Goal: Transaction & Acquisition: Book appointment/travel/reservation

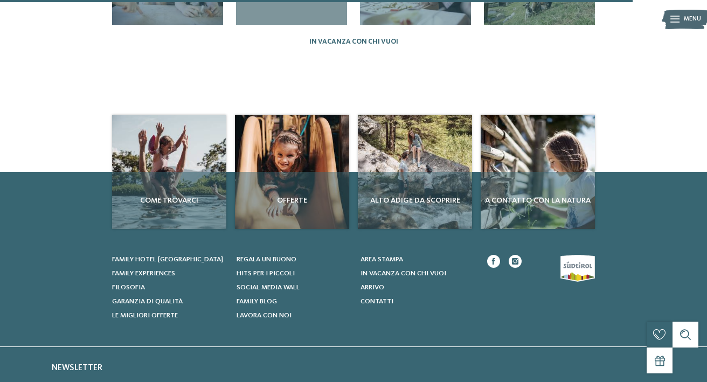
scroll to position [1131, 0]
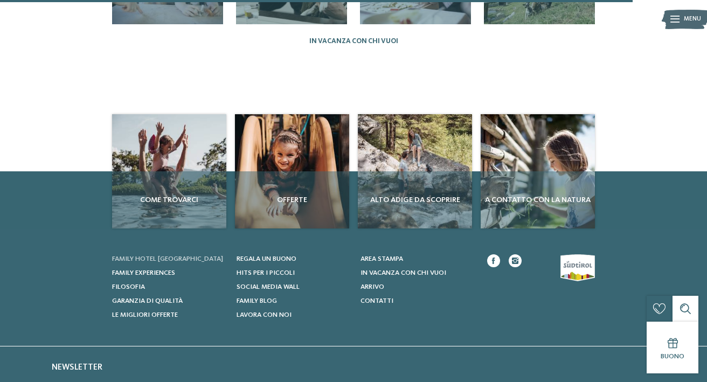
click at [171, 255] on span "Family hotel [GEOGRAPHIC_DATA]" at bounding box center [167, 258] width 111 height 7
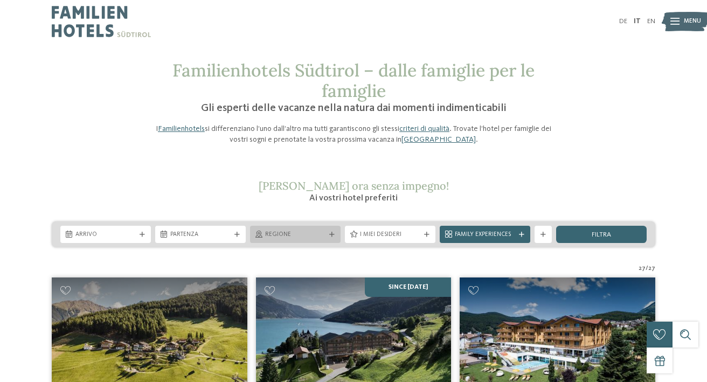
click at [280, 228] on div "Regione" at bounding box center [295, 234] width 90 height 17
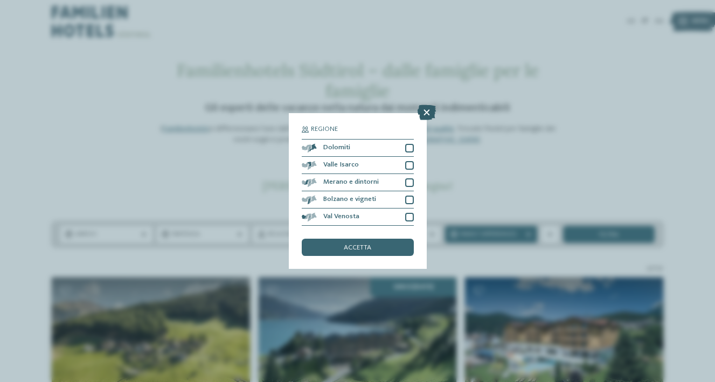
click at [425, 109] on icon at bounding box center [426, 112] width 18 height 15
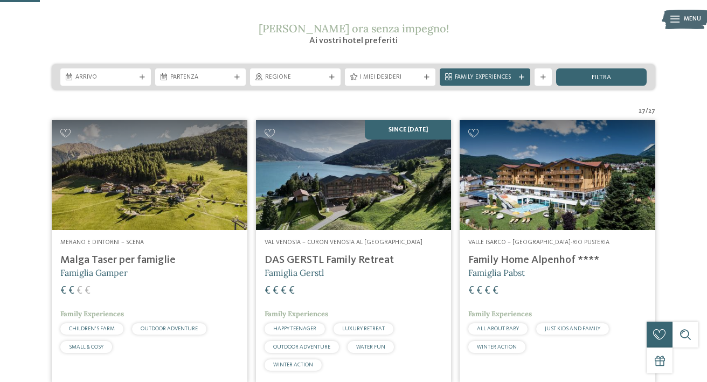
scroll to position [162, 0]
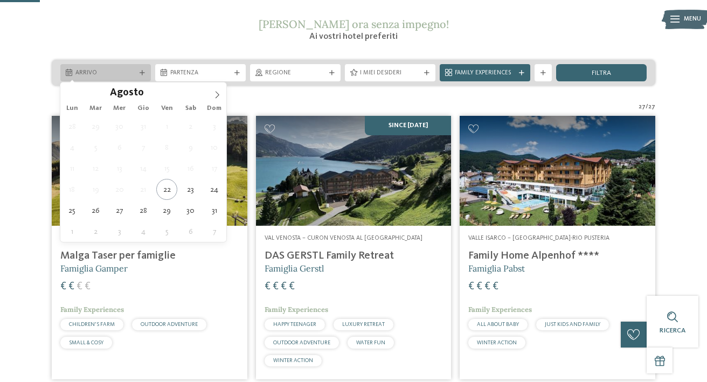
click at [128, 69] on span "Arrivo" at bounding box center [105, 73] width 60 height 9
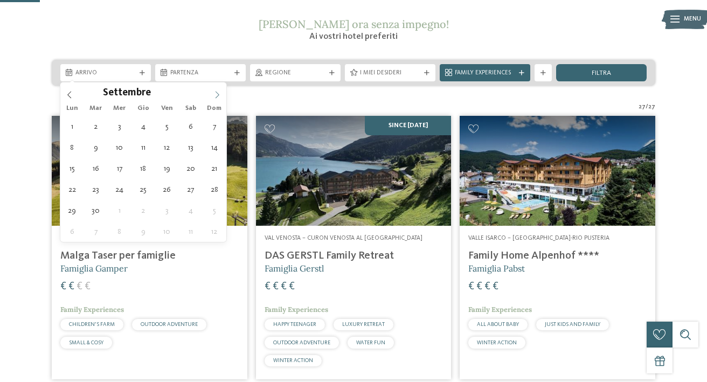
click at [219, 93] on icon at bounding box center [217, 95] width 8 height 8
type div "01.09.2025"
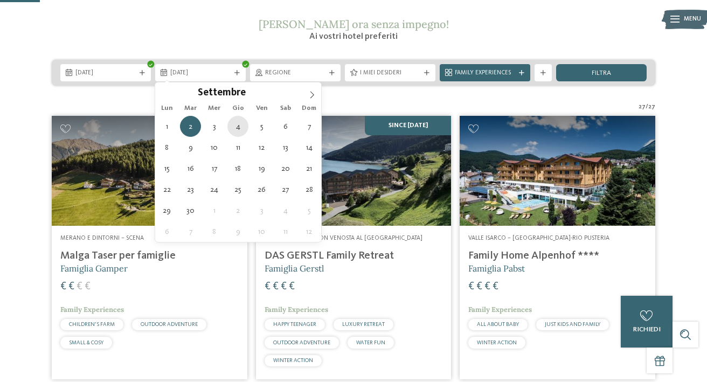
type div "04.09.2025"
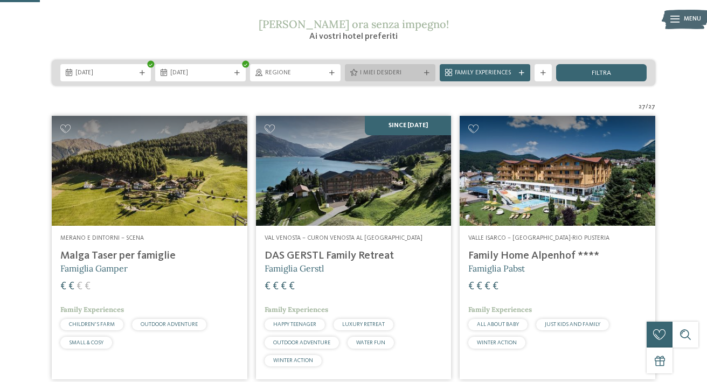
click at [365, 72] on span "I miei desideri" at bounding box center [390, 73] width 60 height 9
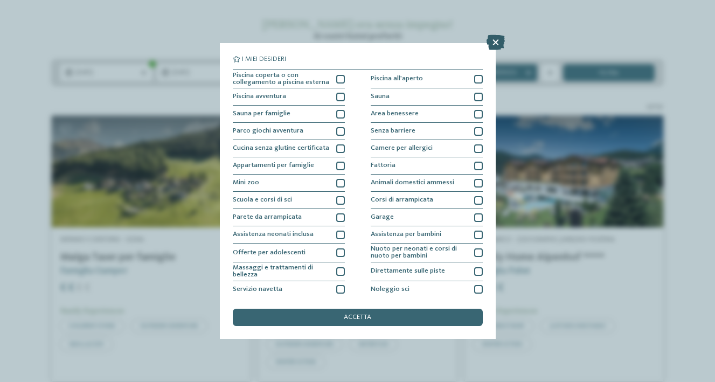
click at [502, 41] on icon at bounding box center [495, 42] width 18 height 15
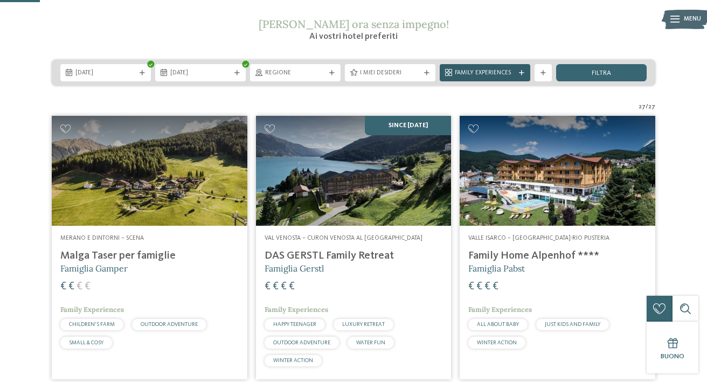
click at [489, 75] on span "Family Experiences" at bounding box center [484, 73] width 60 height 9
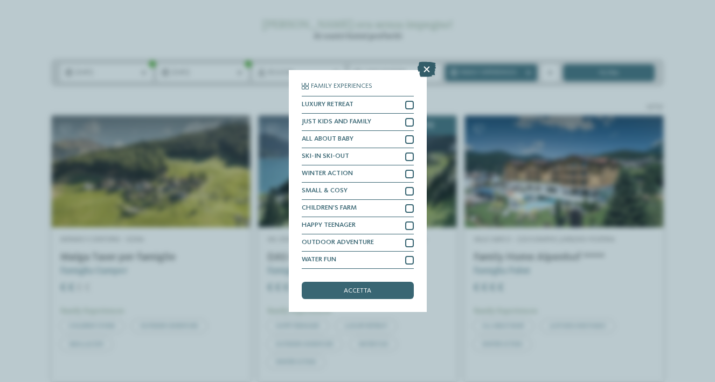
click at [426, 64] on icon at bounding box center [426, 69] width 18 height 15
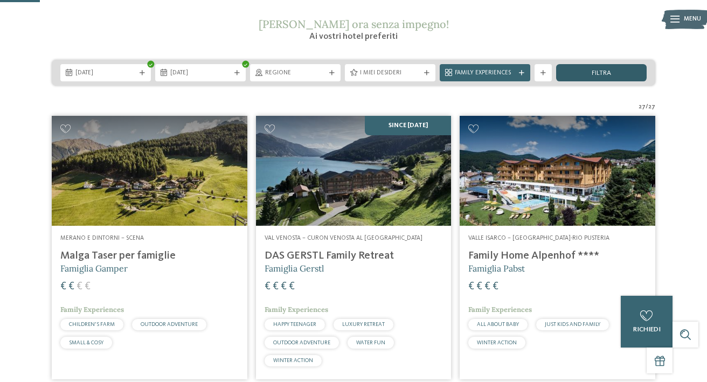
click at [576, 74] on div "filtra" at bounding box center [601, 72] width 90 height 17
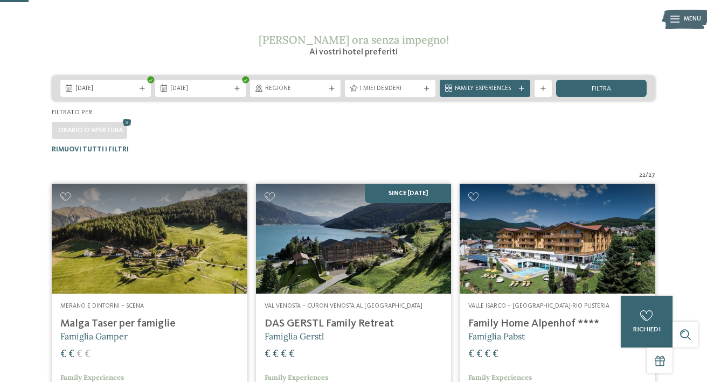
scroll to position [104, 0]
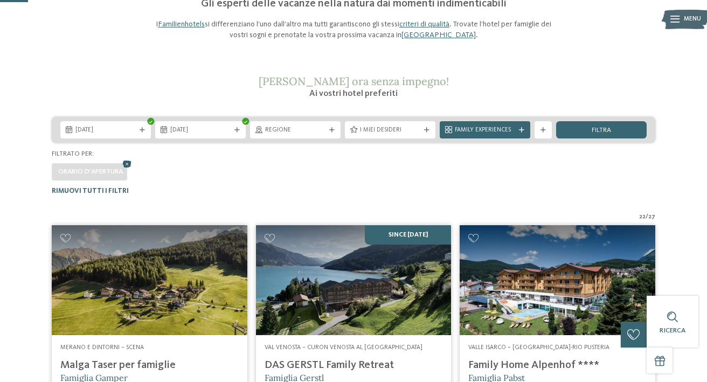
click at [127, 163] on icon at bounding box center [127, 164] width 13 height 11
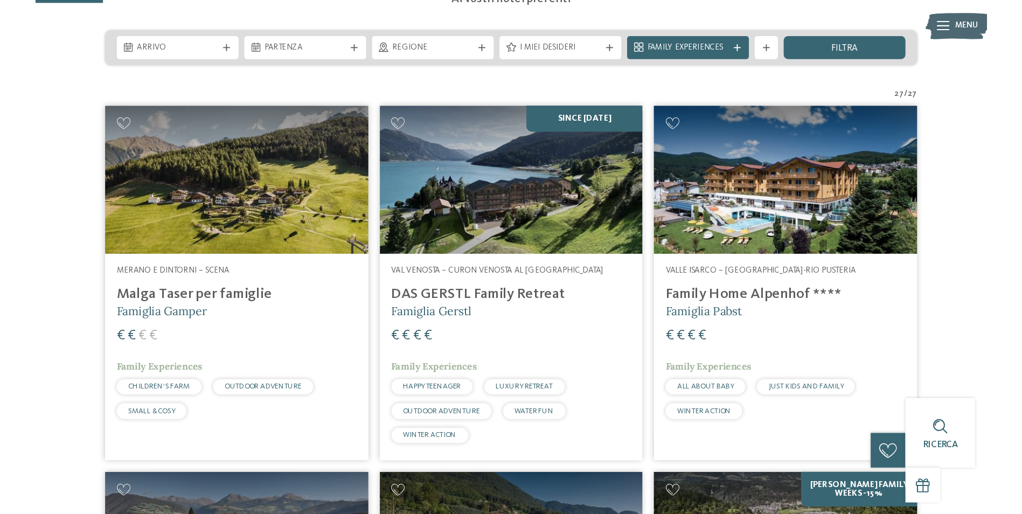
scroll to position [214, 0]
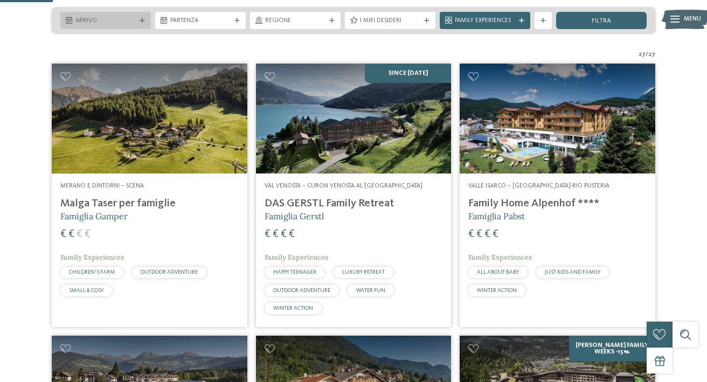
click at [129, 23] on span "Arrivo" at bounding box center [105, 21] width 60 height 9
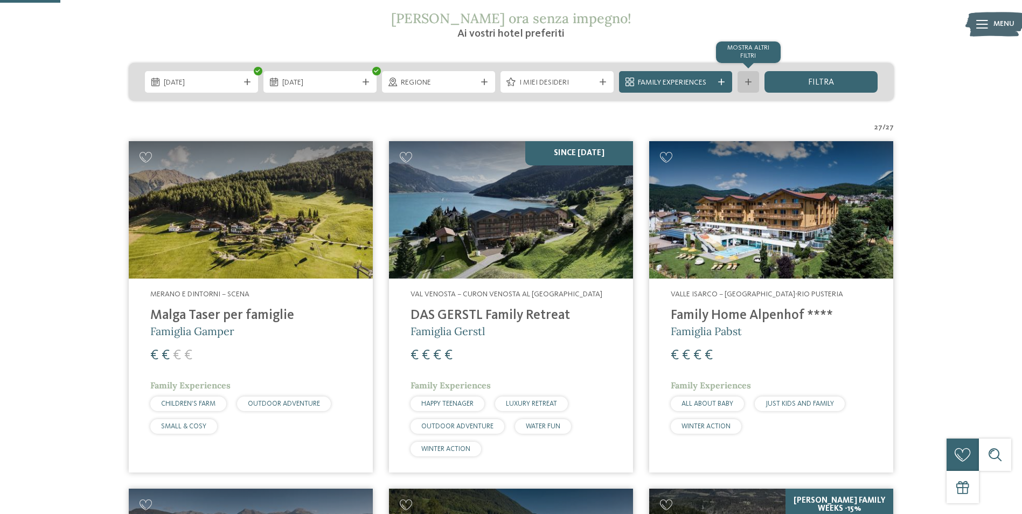
click at [706, 79] on icon at bounding box center [748, 82] width 6 height 6
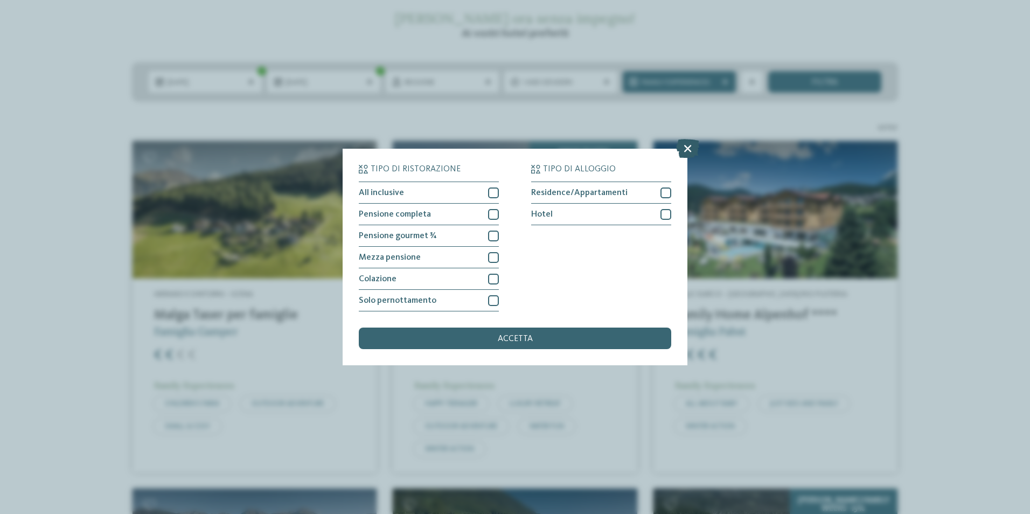
click at [689, 148] on icon at bounding box center [687, 148] width 23 height 19
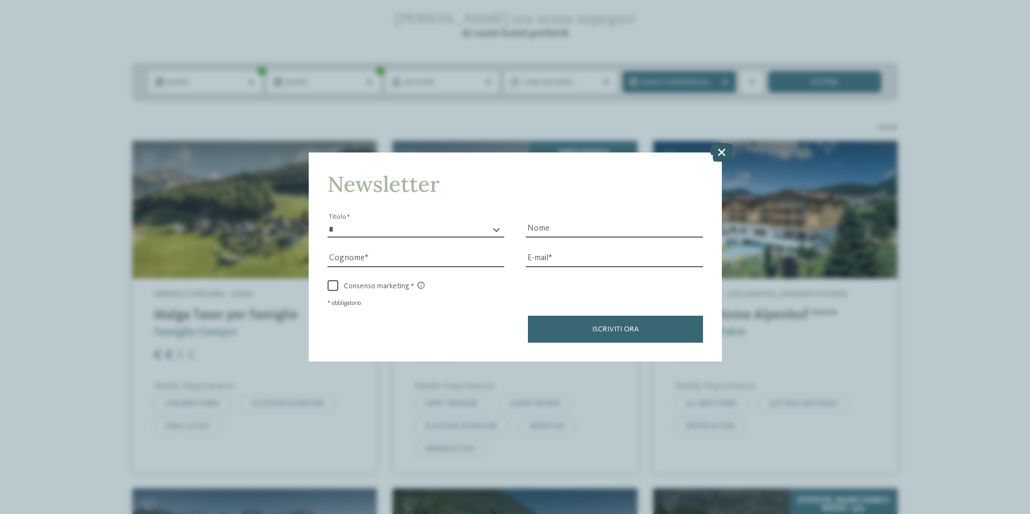
click at [706, 151] on icon at bounding box center [721, 151] width 23 height 19
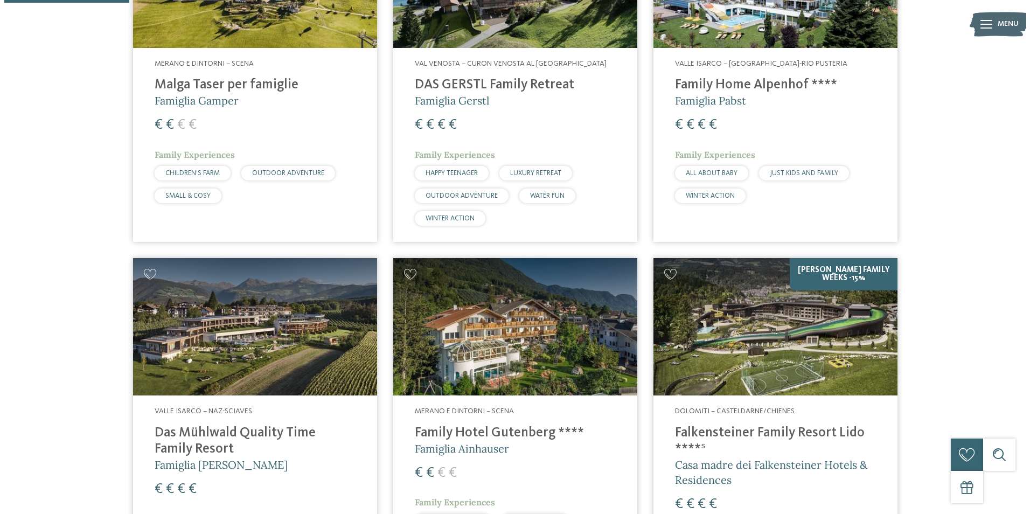
scroll to position [268, 0]
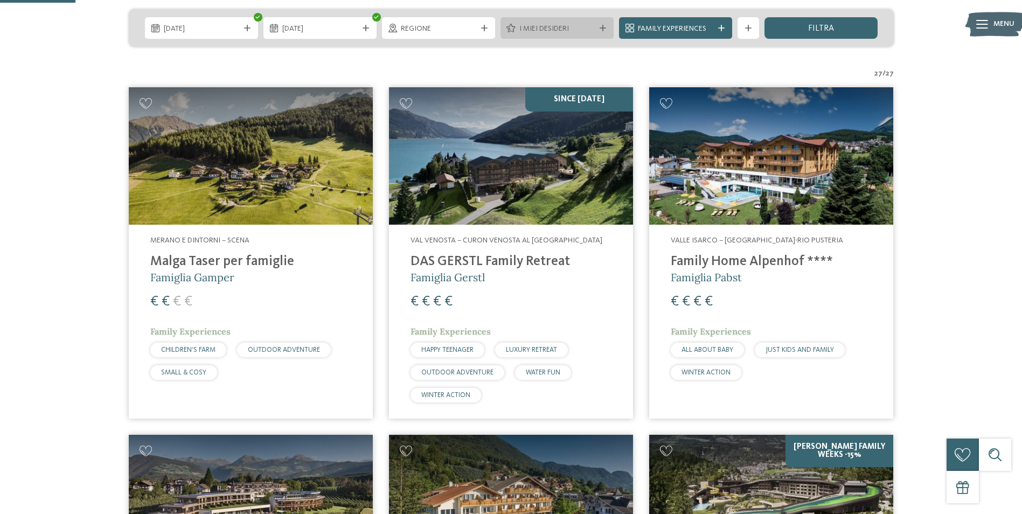
click at [602, 29] on icon at bounding box center [602, 28] width 6 height 6
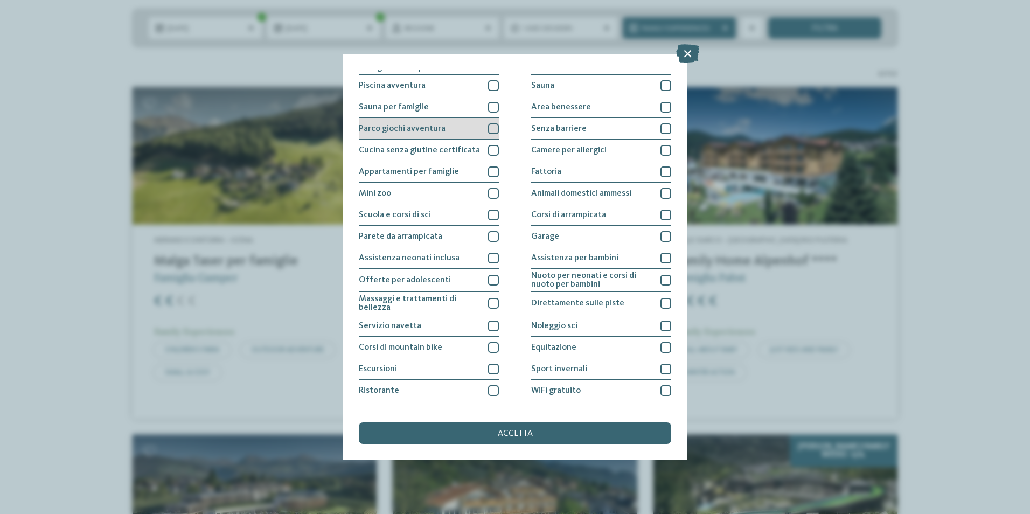
scroll to position [52, 0]
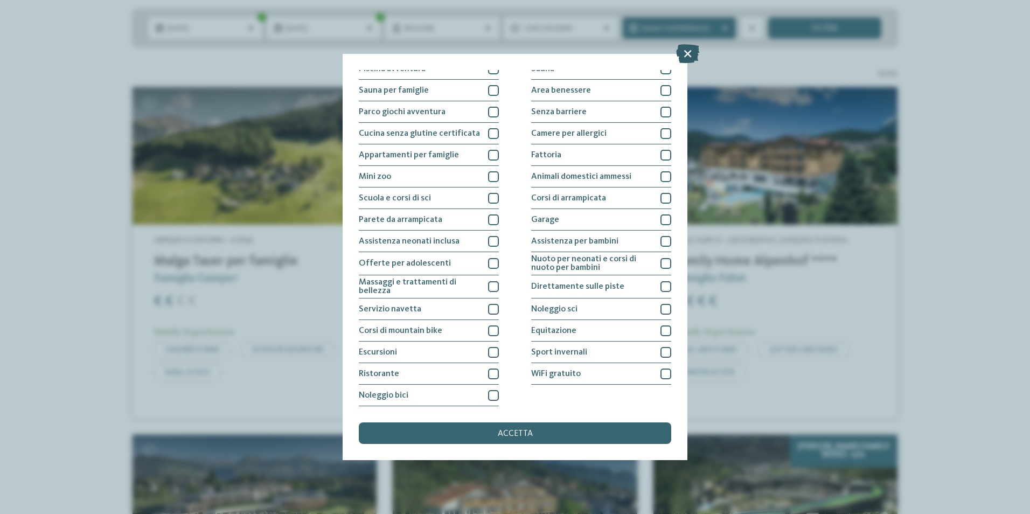
click at [684, 55] on icon at bounding box center [687, 53] width 23 height 19
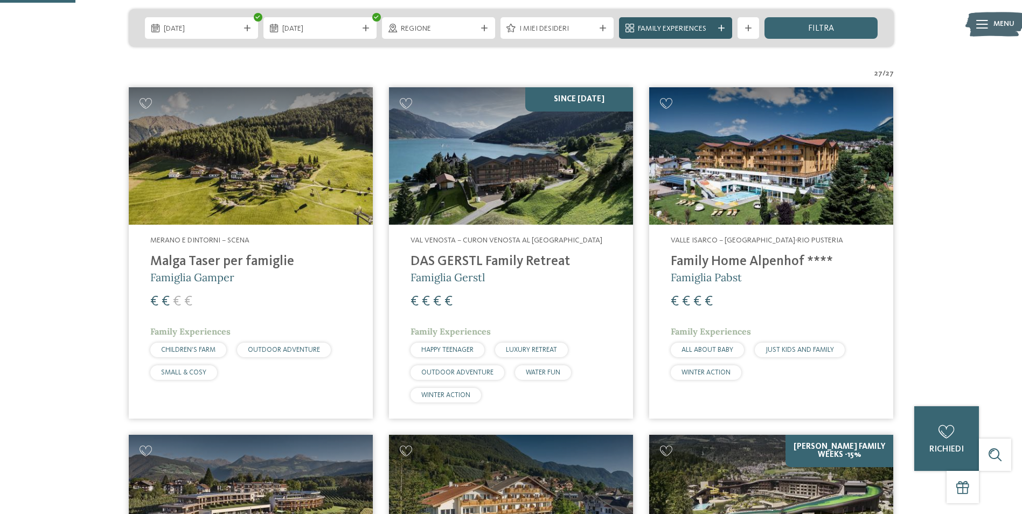
click at [691, 31] on span "Family Experiences" at bounding box center [675, 29] width 75 height 11
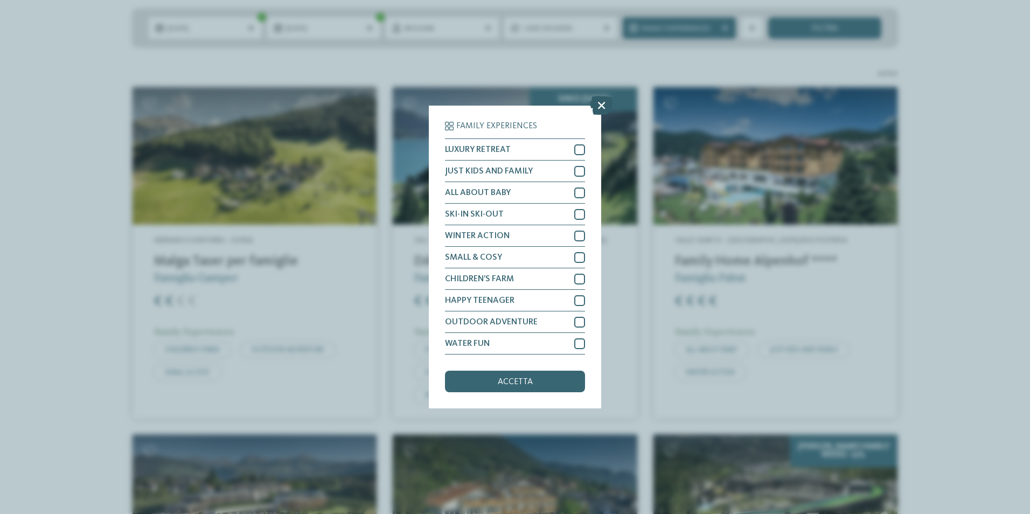
click at [599, 107] on icon at bounding box center [601, 105] width 23 height 19
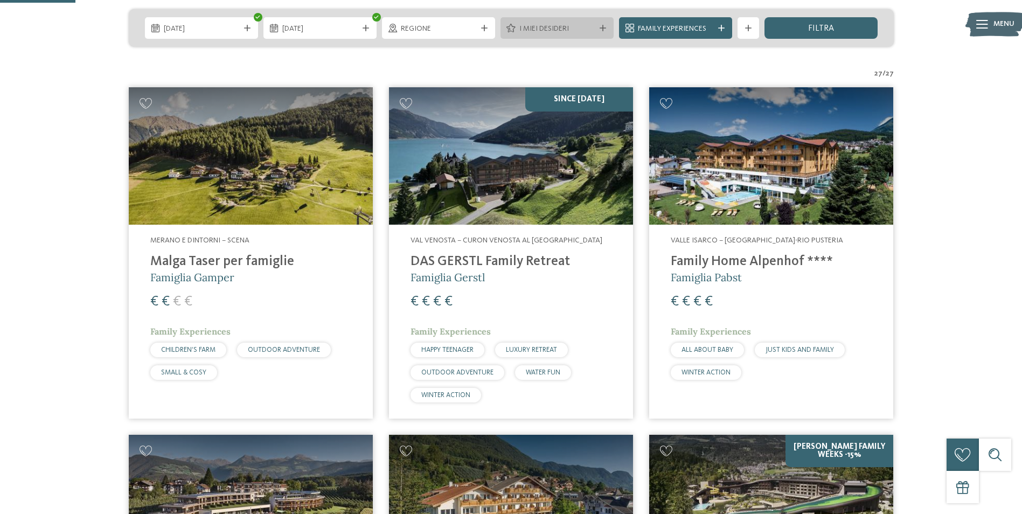
click at [555, 26] on span "I miei desideri" at bounding box center [556, 29] width 75 height 11
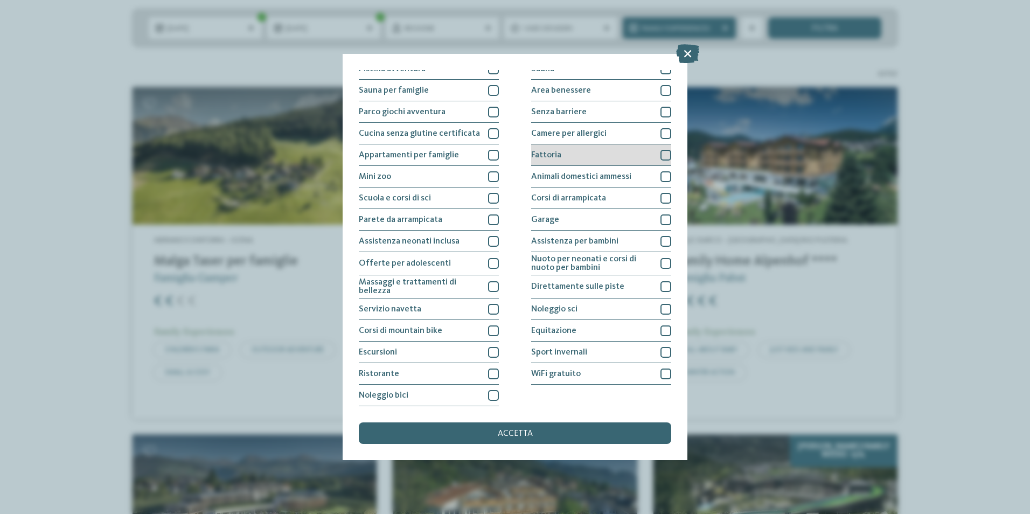
click at [660, 156] on div at bounding box center [665, 155] width 11 height 11
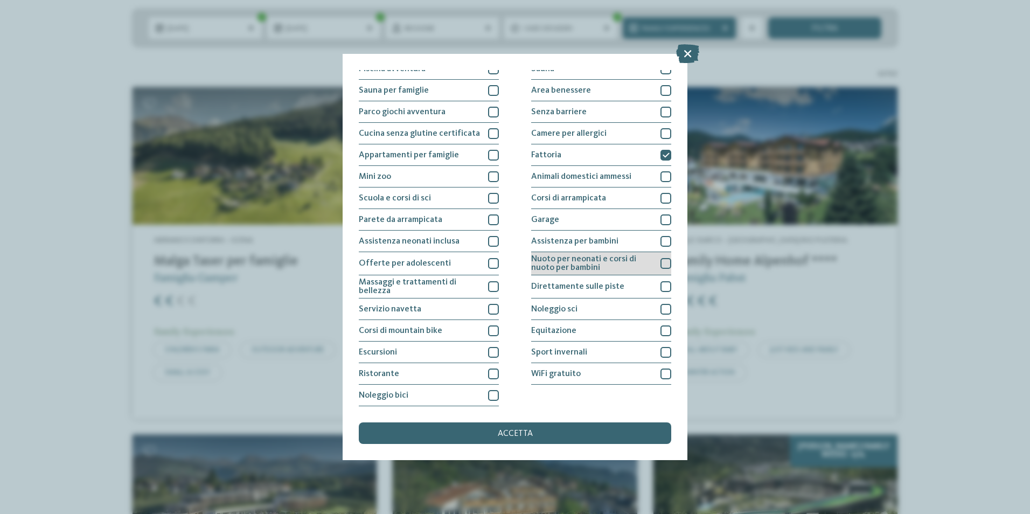
click at [661, 262] on div at bounding box center [665, 263] width 11 height 11
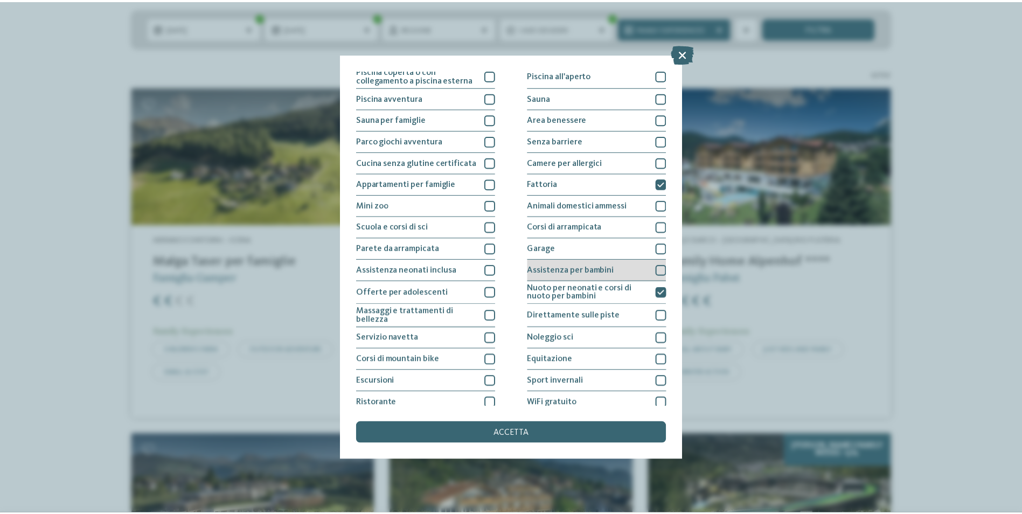
scroll to position [0, 0]
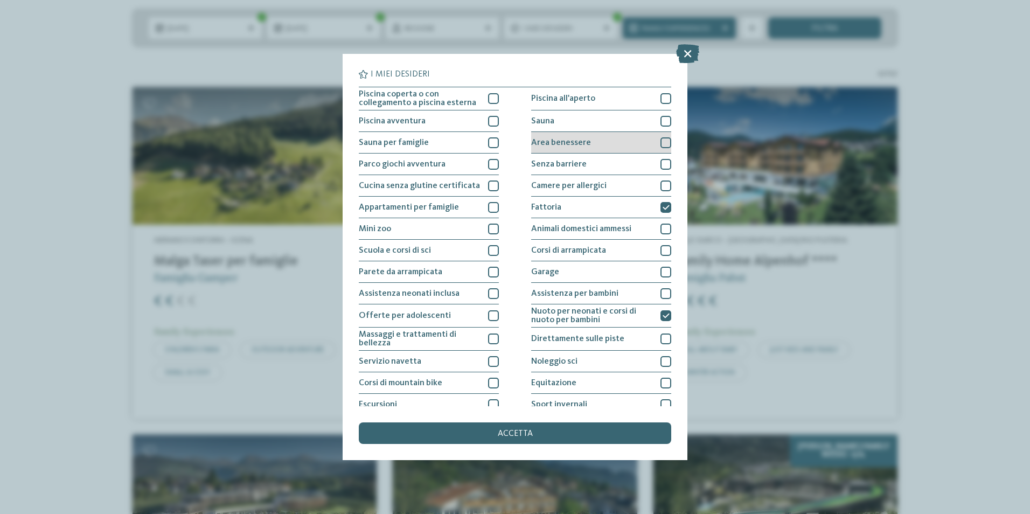
click at [661, 141] on div at bounding box center [665, 142] width 11 height 11
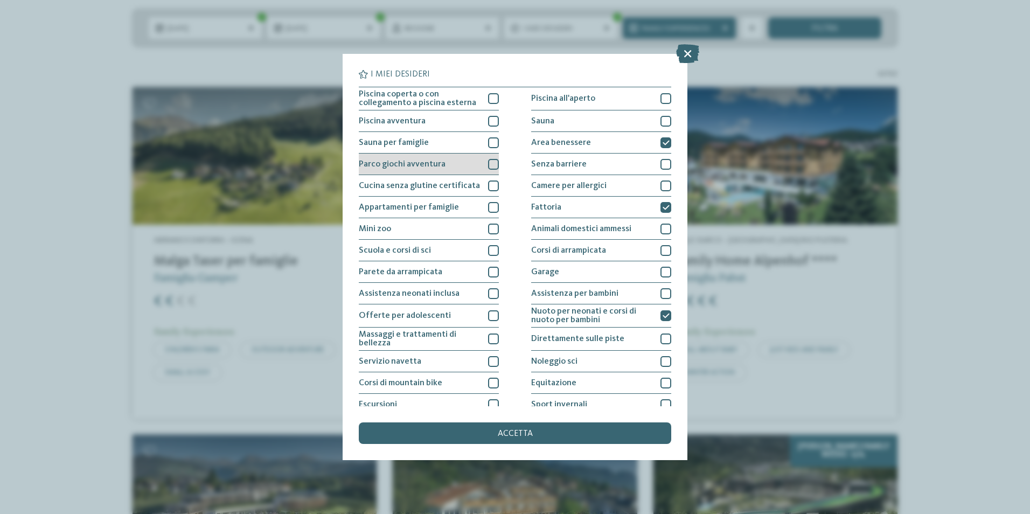
click at [492, 165] on div at bounding box center [493, 164] width 11 height 11
click at [507, 381] on span "accetta" at bounding box center [515, 433] width 35 height 9
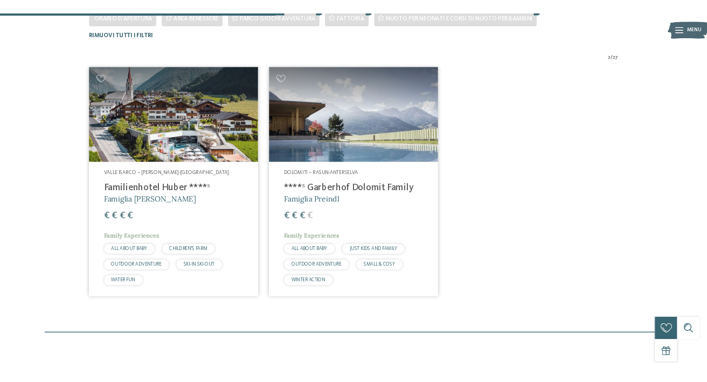
scroll to position [353, 0]
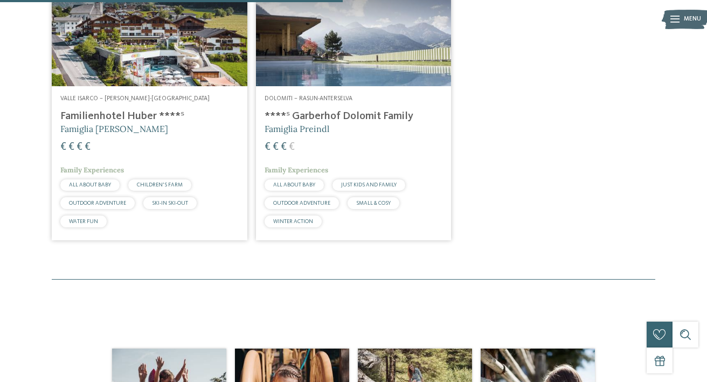
click at [87, 125] on span "Famiglia [PERSON_NAME]" at bounding box center [114, 128] width 108 height 11
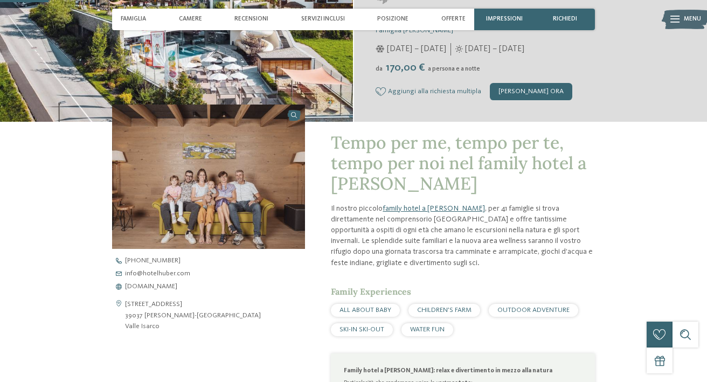
scroll to position [215, 0]
